Goal: Navigation & Orientation: Go to known website

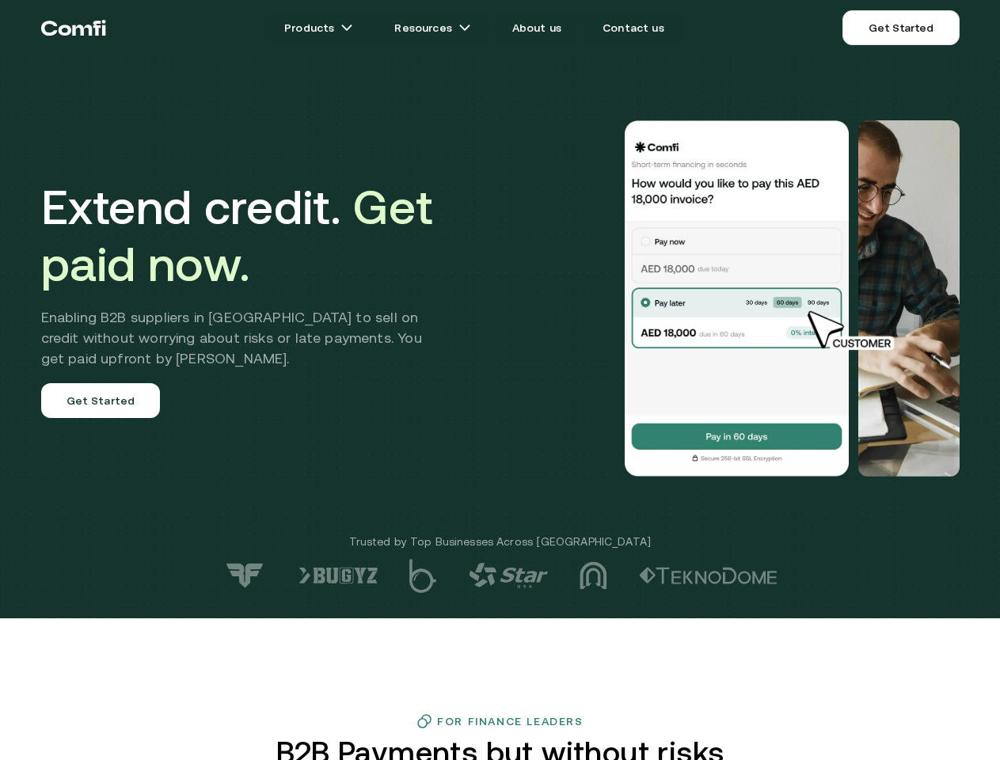
click at [500, 380] on div at bounding box center [712, 298] width 495 height 356
